Goal: Navigation & Orientation: Find specific page/section

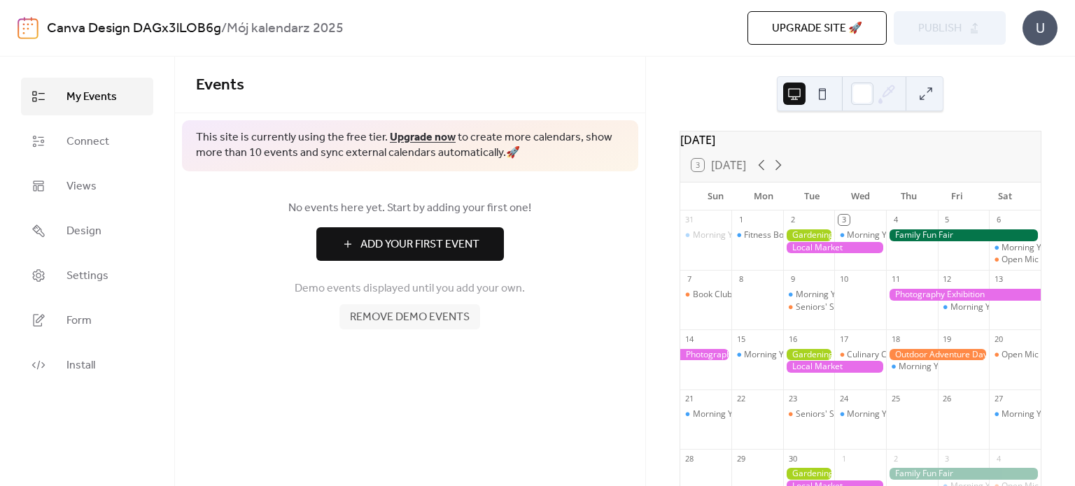
click at [529, 428] on div "Events This site is currently using the free tier. Upgrade now to create more c…" at bounding box center [410, 272] width 470 height 430
click at [102, 241] on link "Design" at bounding box center [87, 231] width 132 height 38
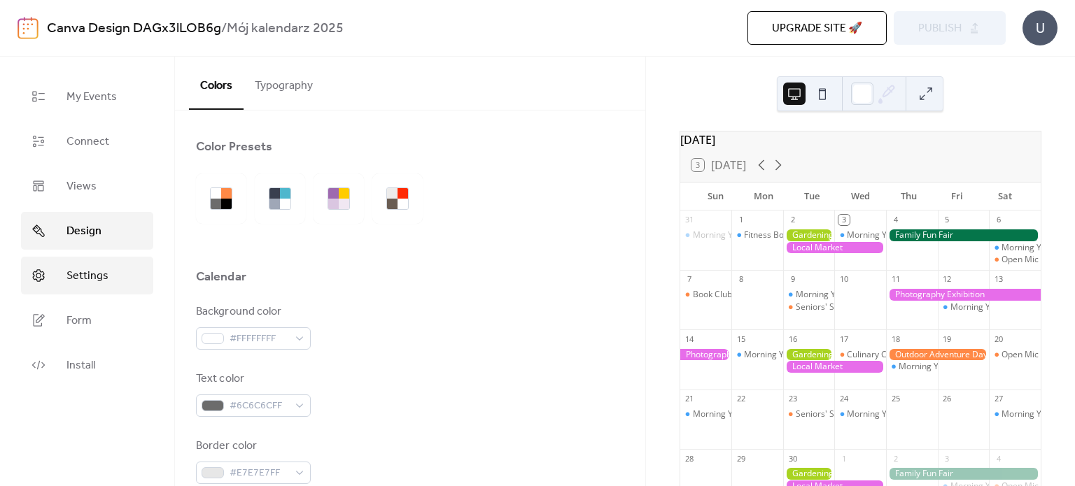
click at [125, 290] on link "Settings" at bounding box center [87, 276] width 132 height 38
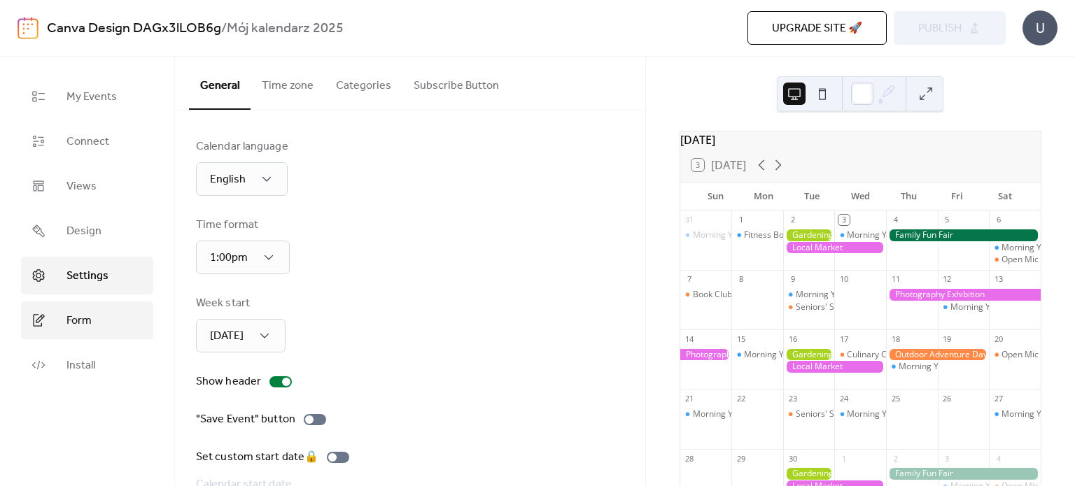
click at [118, 312] on link "Form" at bounding box center [87, 321] width 132 height 38
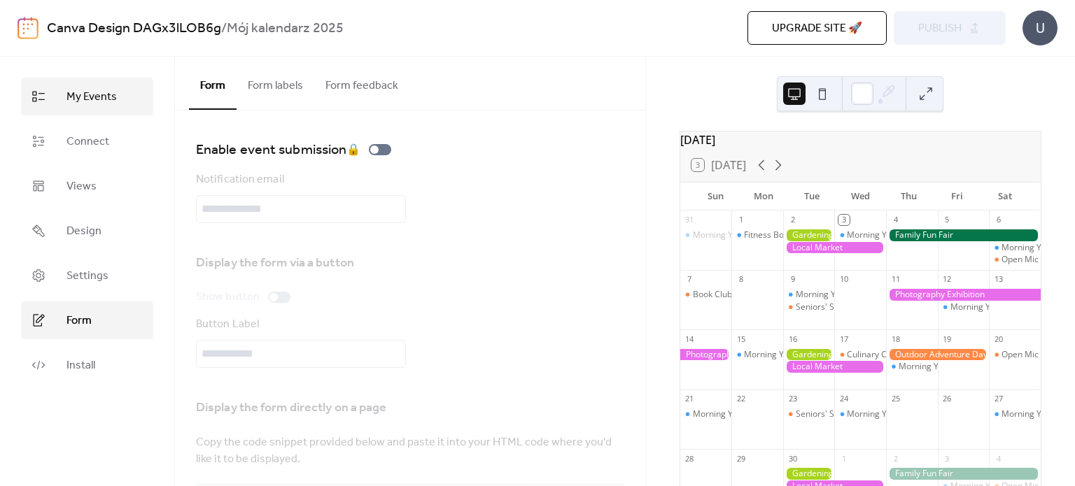
click at [96, 89] on span "My Events" at bounding box center [91, 97] width 50 height 17
